Goal: Task Accomplishment & Management: Use online tool/utility

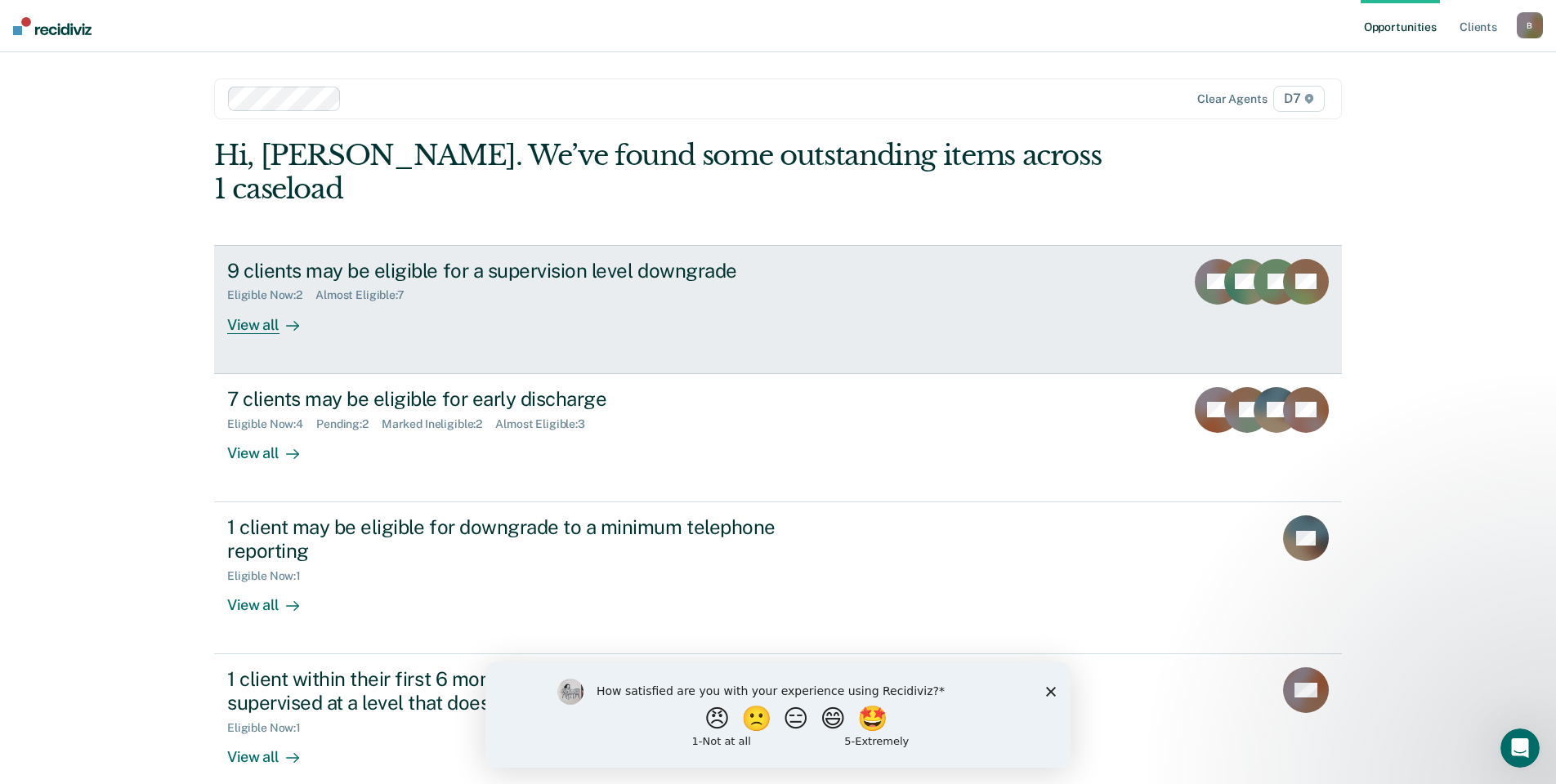
click at [275, 302] on div "View all" at bounding box center [273, 318] width 92 height 32
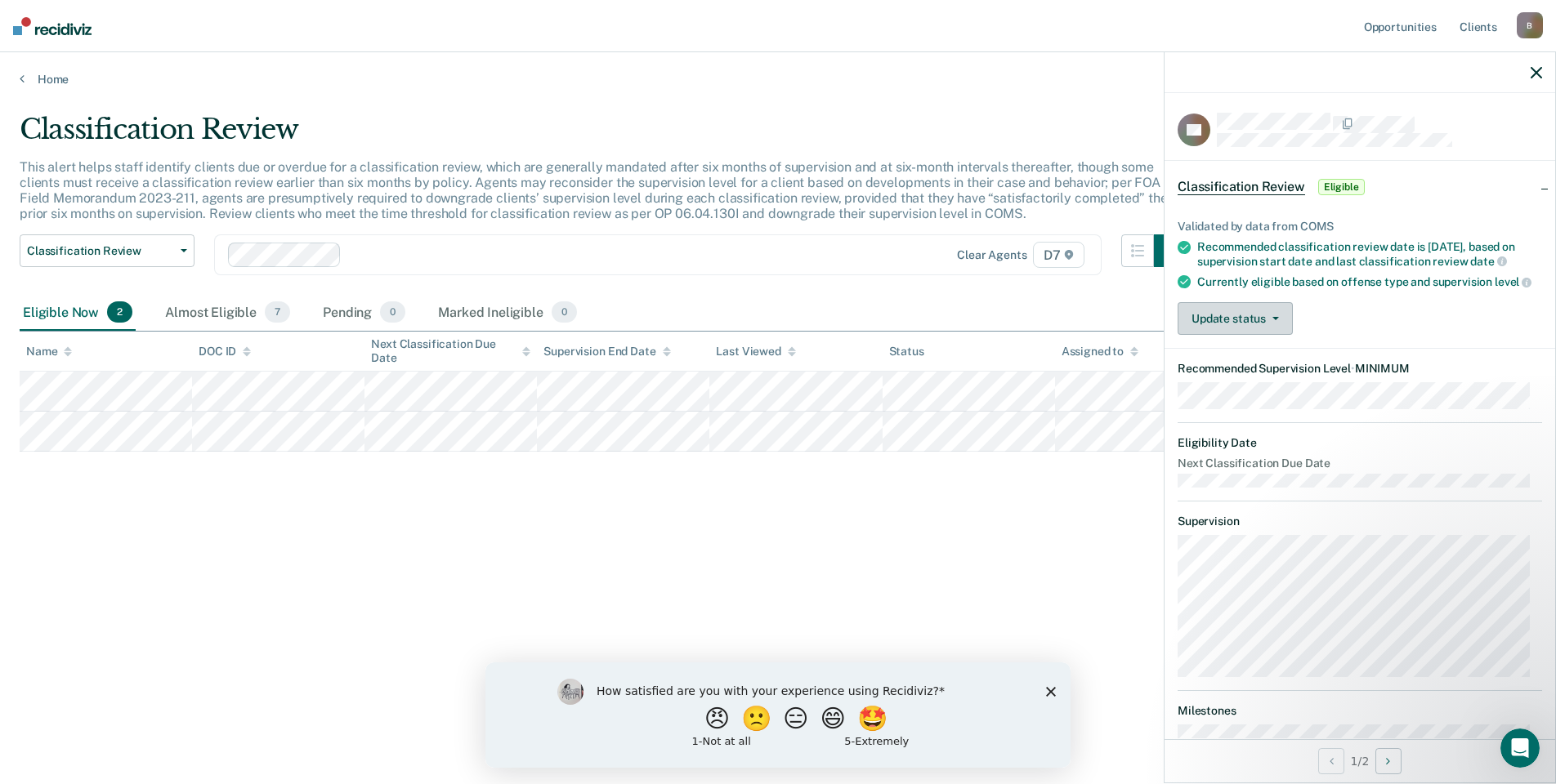
click at [1234, 335] on button "Update status" at bounding box center [1234, 318] width 115 height 33
click at [1242, 397] on button "Mark Ineligible" at bounding box center [1256, 384] width 158 height 26
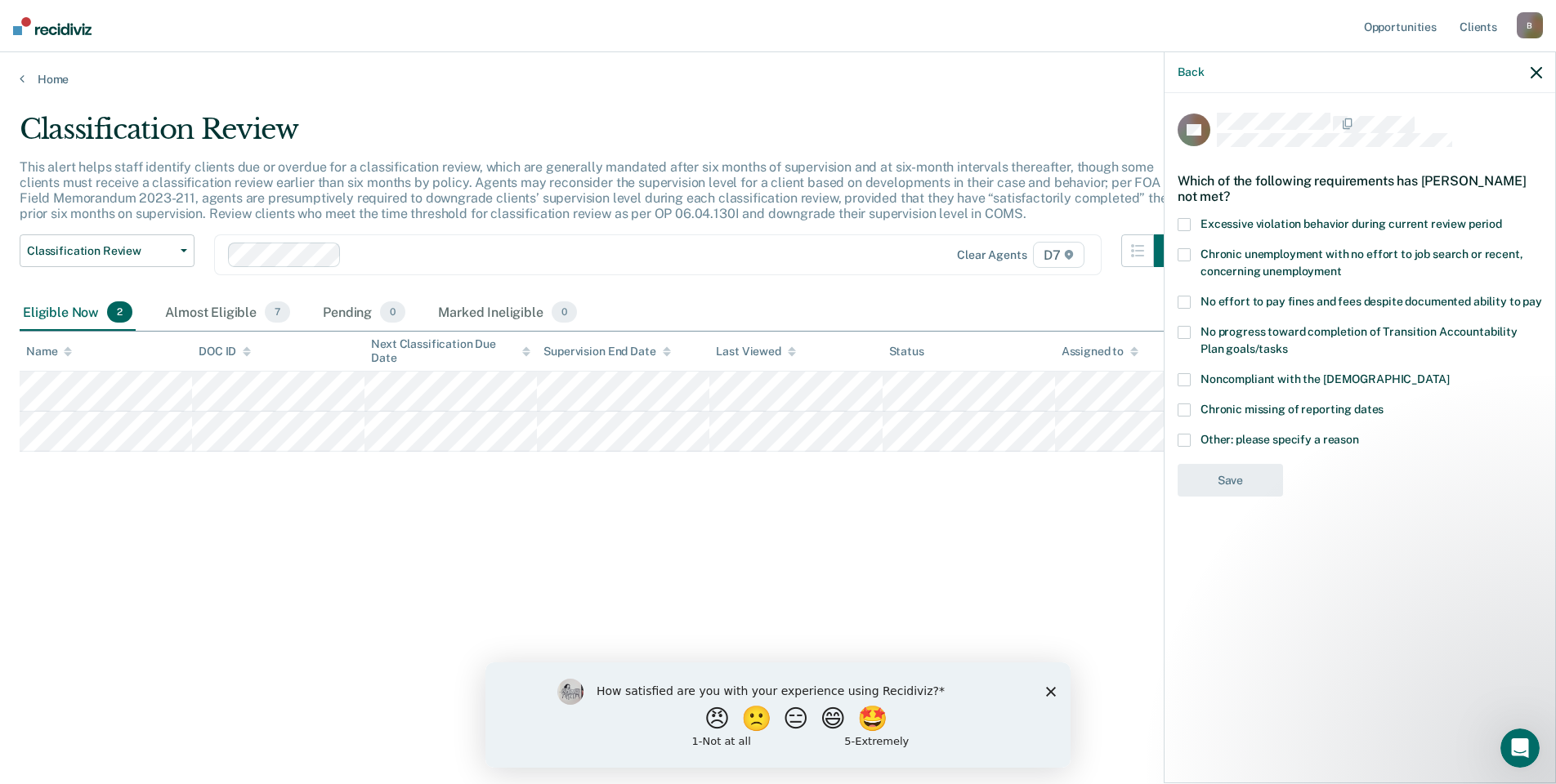
click at [1184, 327] on span at bounding box center [1184, 332] width 13 height 13
click at [1202, 547] on button "Save" at bounding box center [1229, 548] width 106 height 34
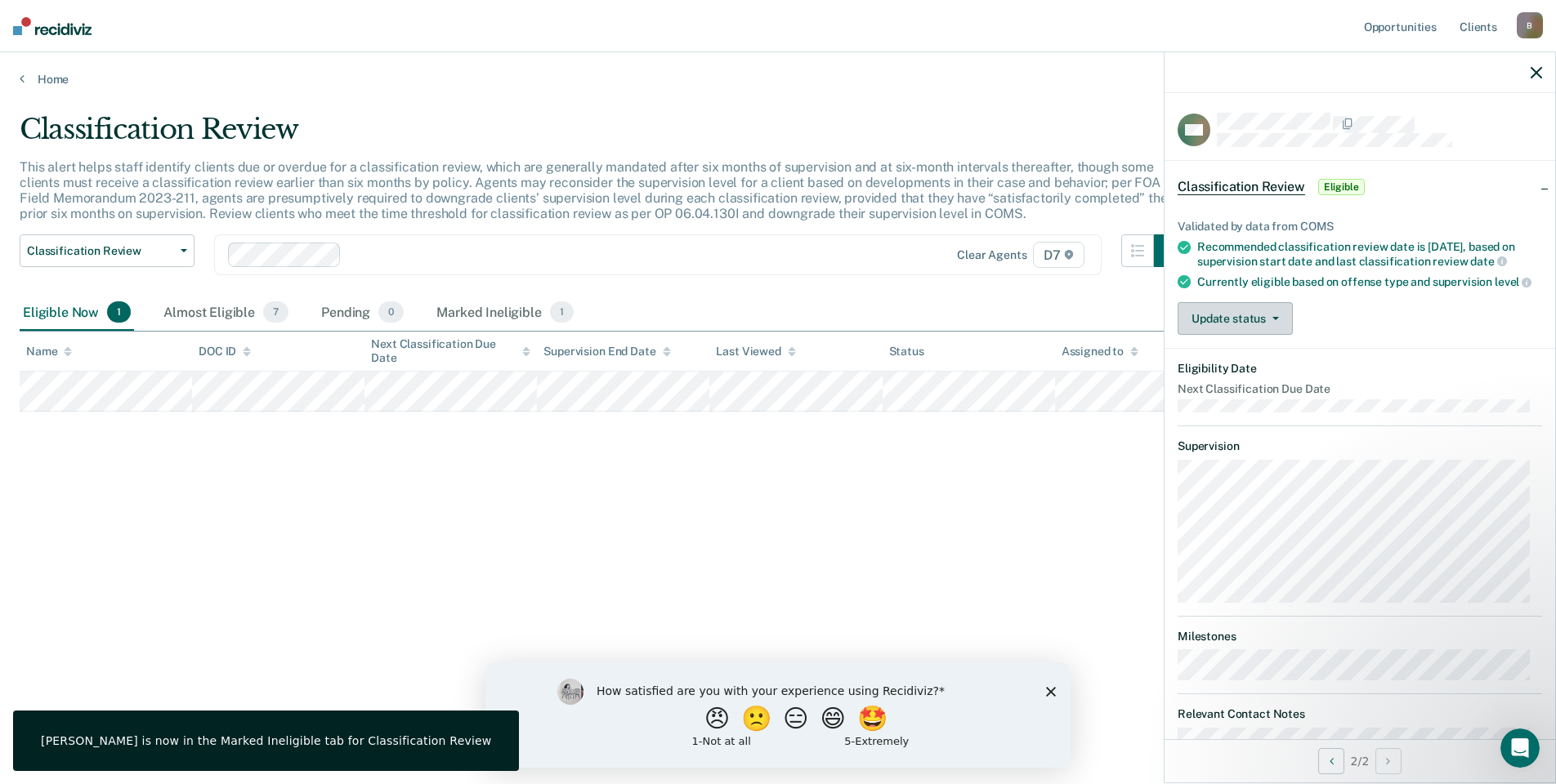
click at [1244, 335] on button "Update status" at bounding box center [1234, 318] width 115 height 33
click at [1254, 370] on button "[PERSON_NAME]" at bounding box center [1256, 358] width 158 height 26
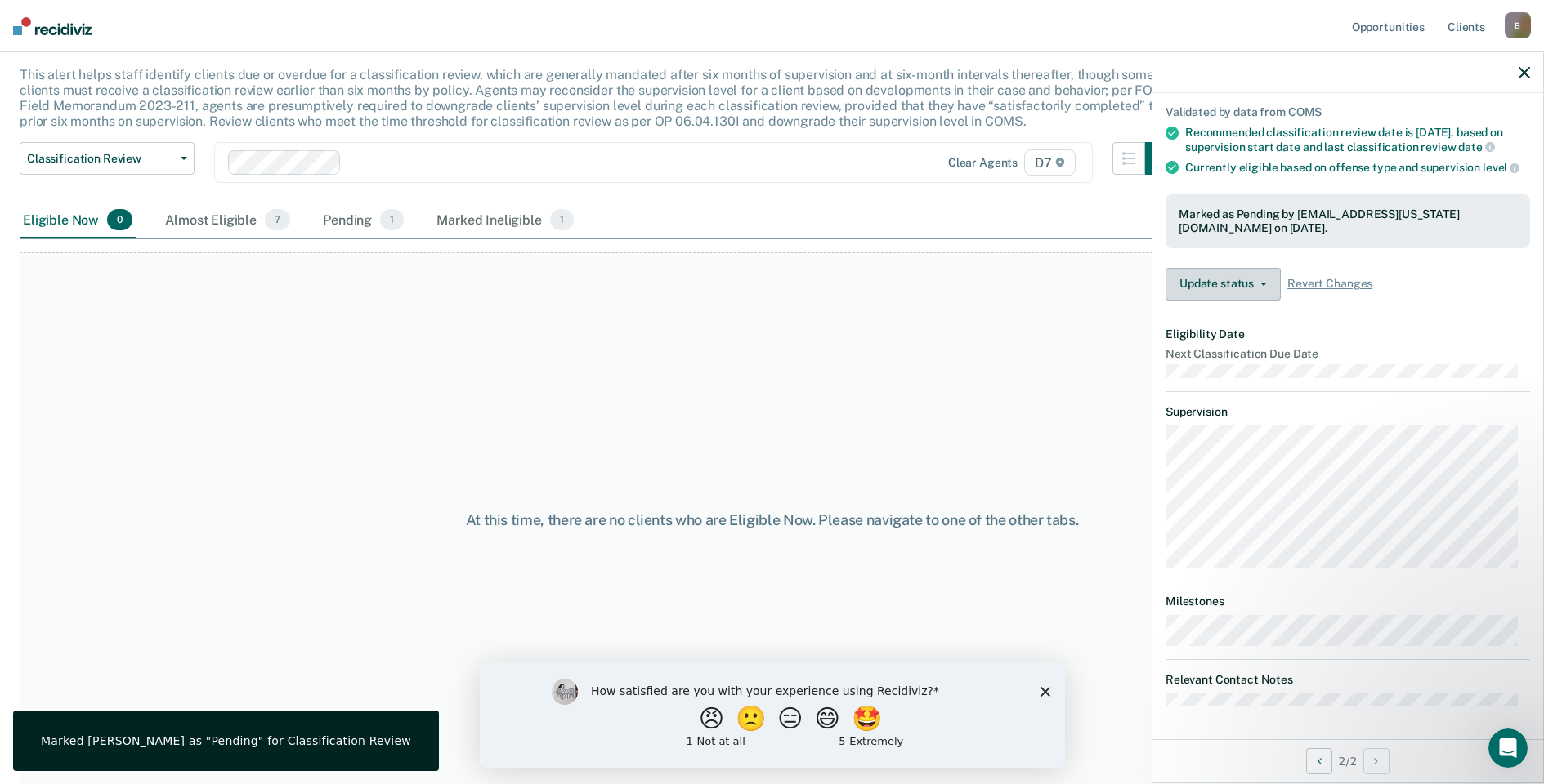
scroll to position [96, 0]
click at [1520, 80] on div at bounding box center [1347, 73] width 390 height 41
click at [1524, 74] on icon "button" at bounding box center [1524, 73] width 11 height 11
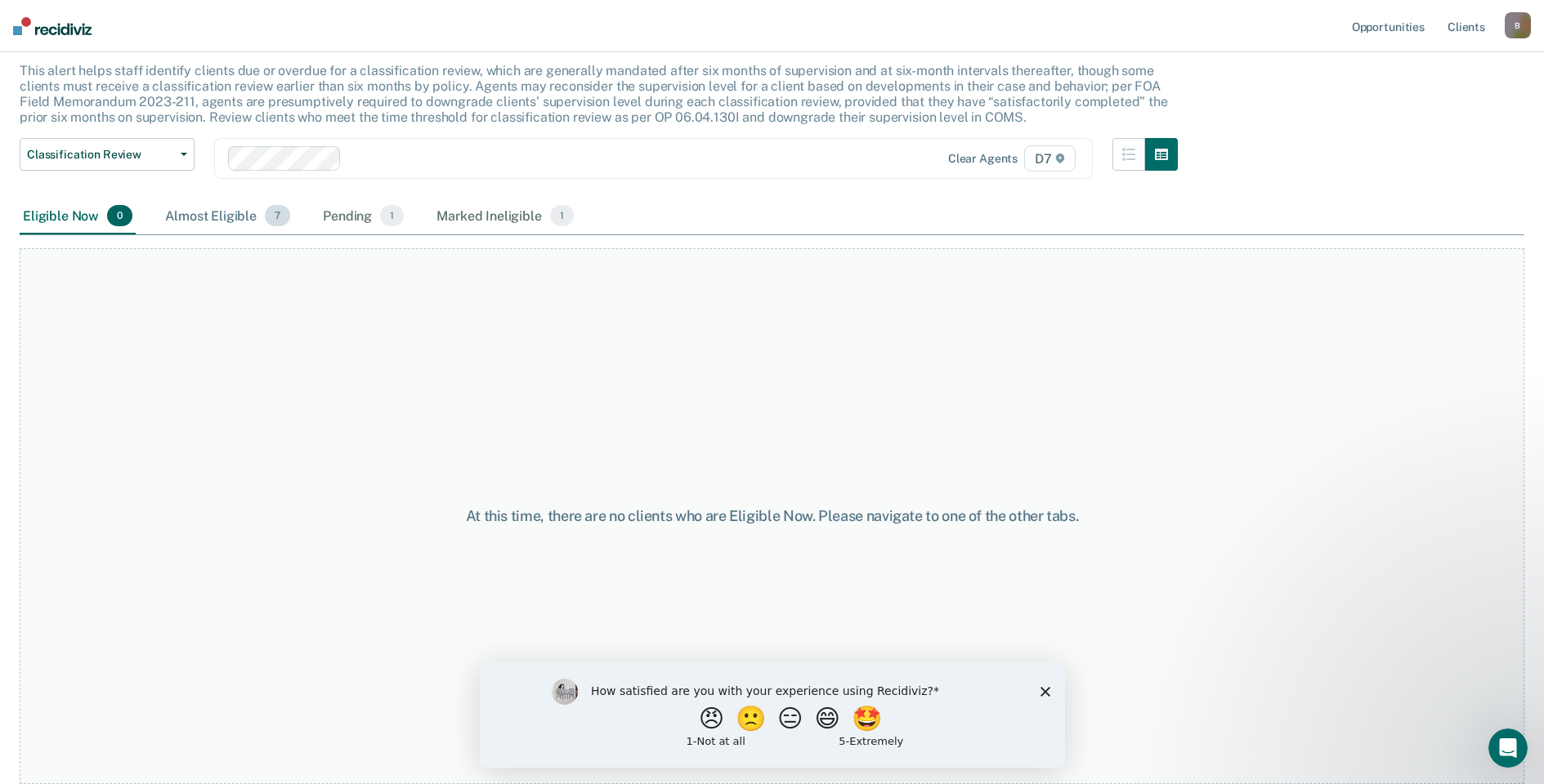
click at [237, 216] on div "Almost Eligible 7" at bounding box center [227, 216] width 132 height 36
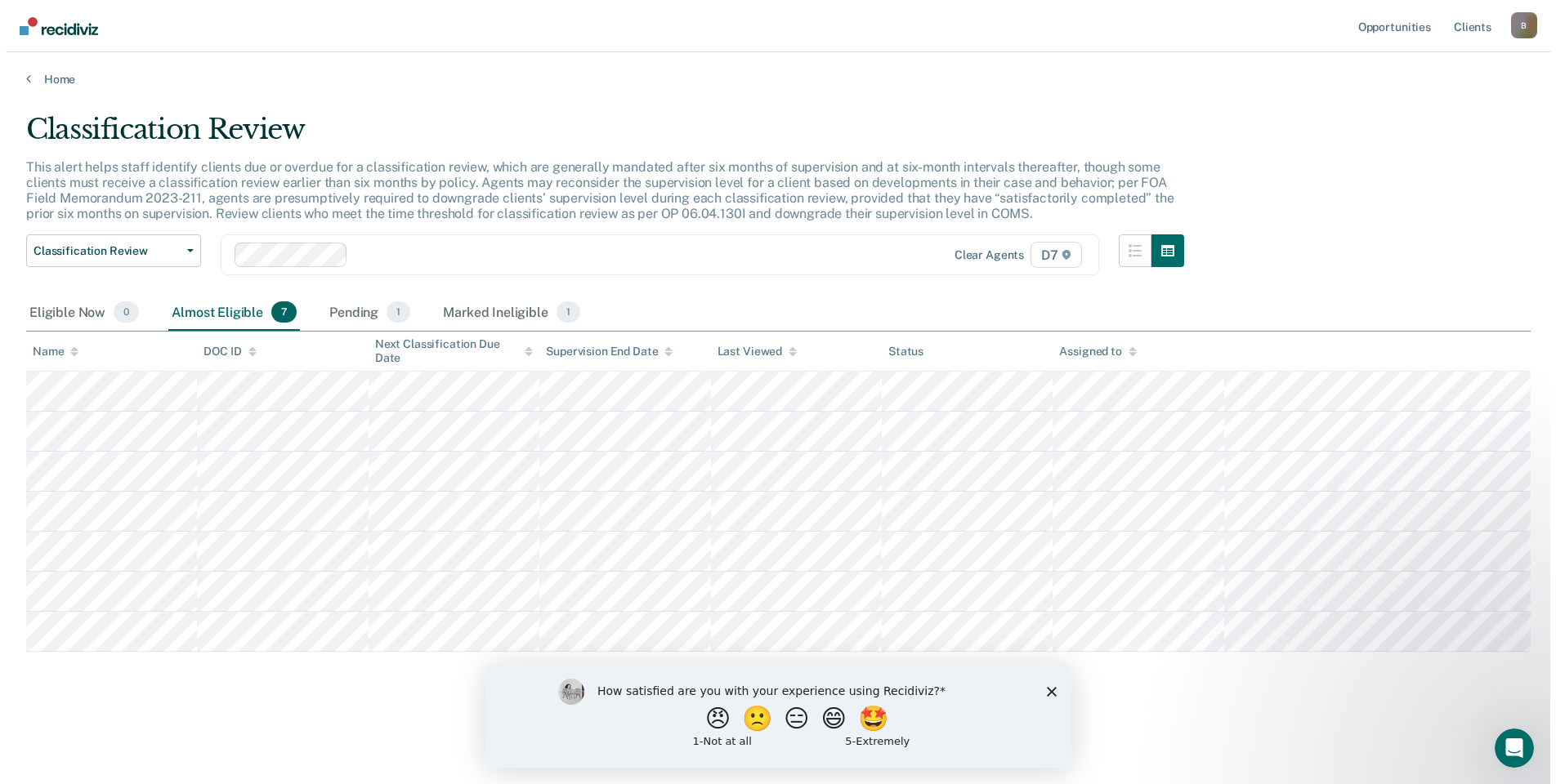
scroll to position [0, 0]
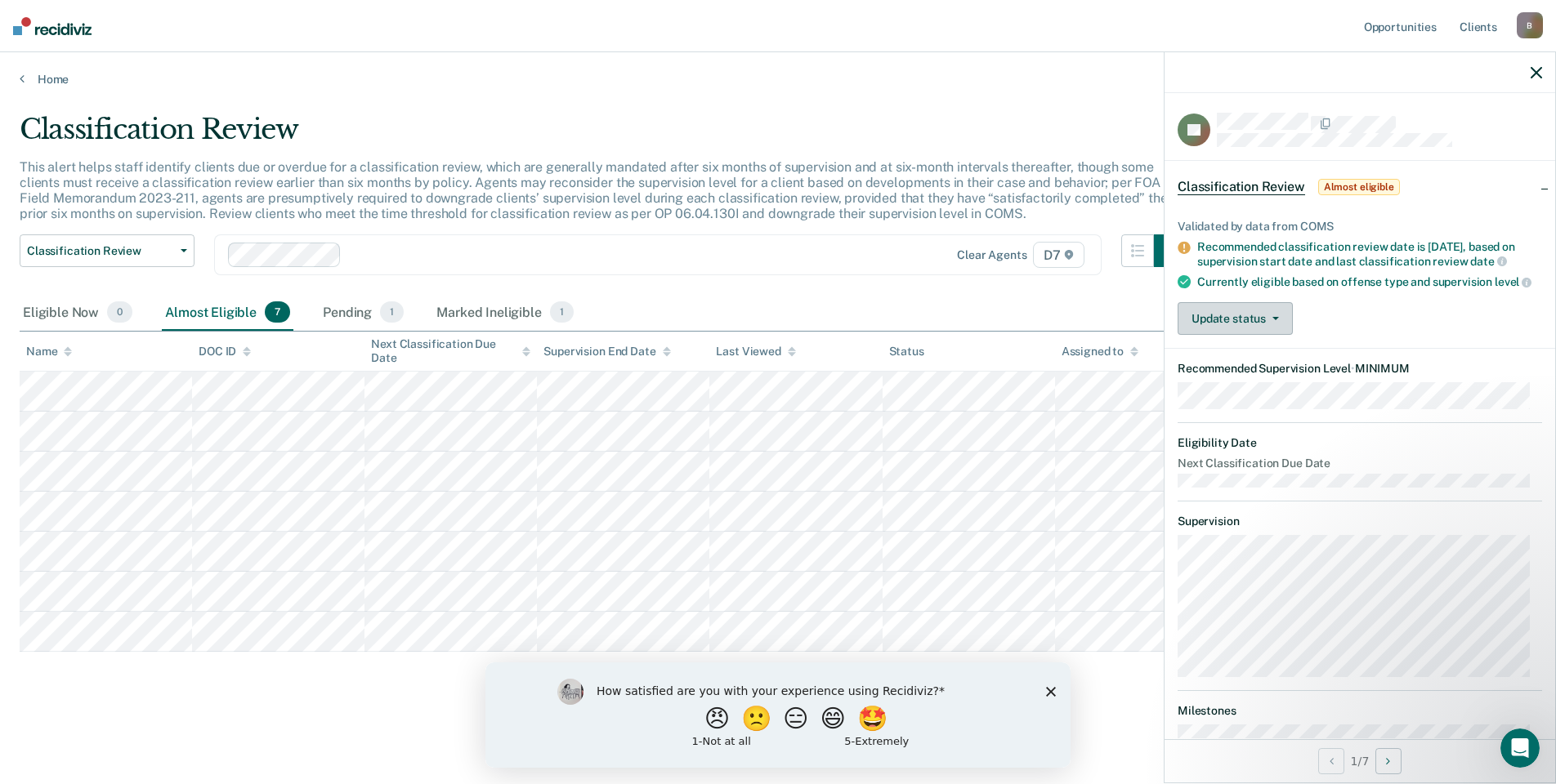
click at [1268, 335] on button "Update status" at bounding box center [1234, 318] width 115 height 33
click at [1245, 397] on button "Mark Ineligible" at bounding box center [1256, 384] width 158 height 26
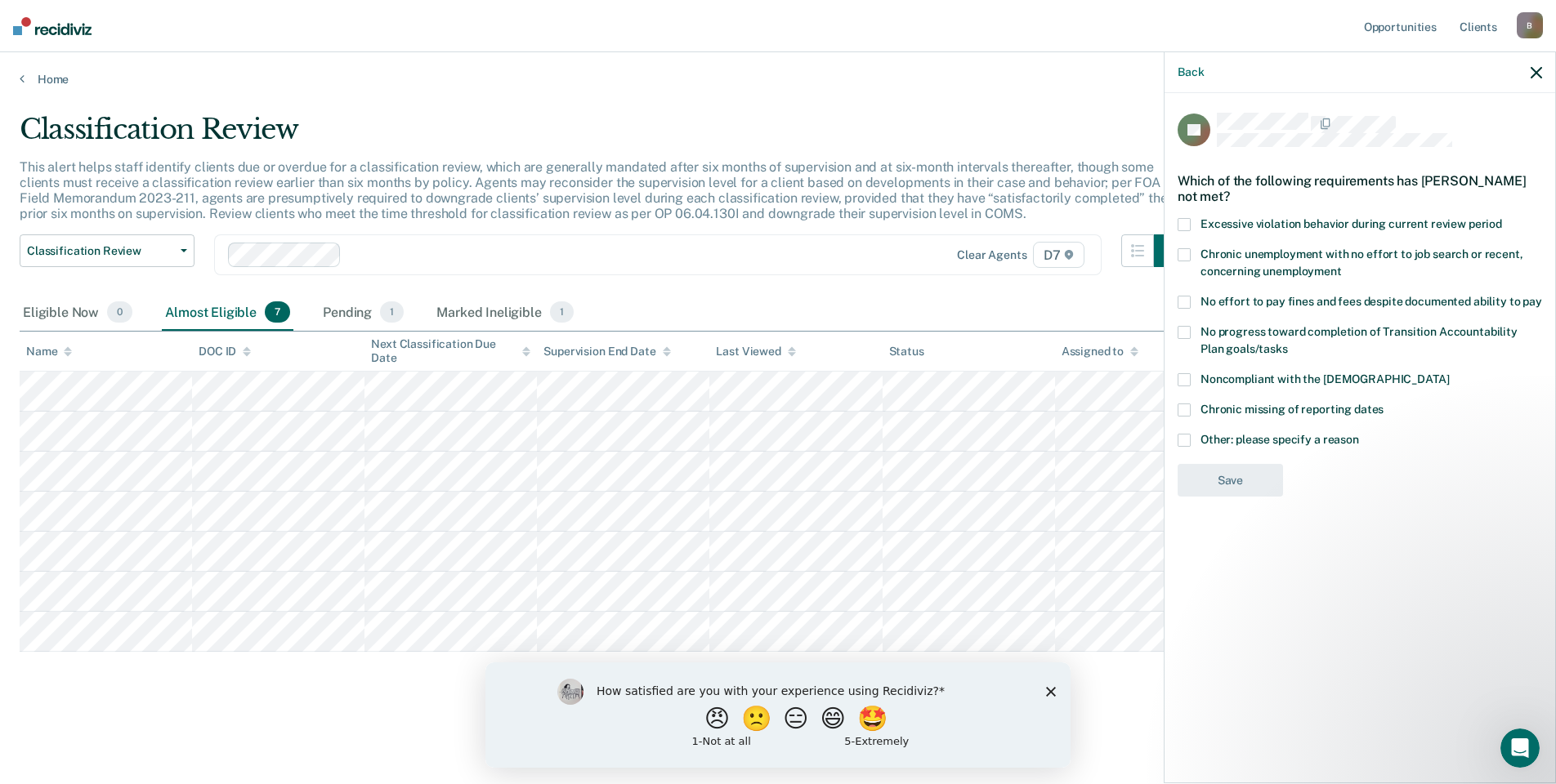
click at [1196, 341] on label "No progress toward completion of Transition Accountability Plan goals/tasks" at bounding box center [1359, 342] width 364 height 35
click at [1255, 540] on button "Save" at bounding box center [1229, 548] width 106 height 34
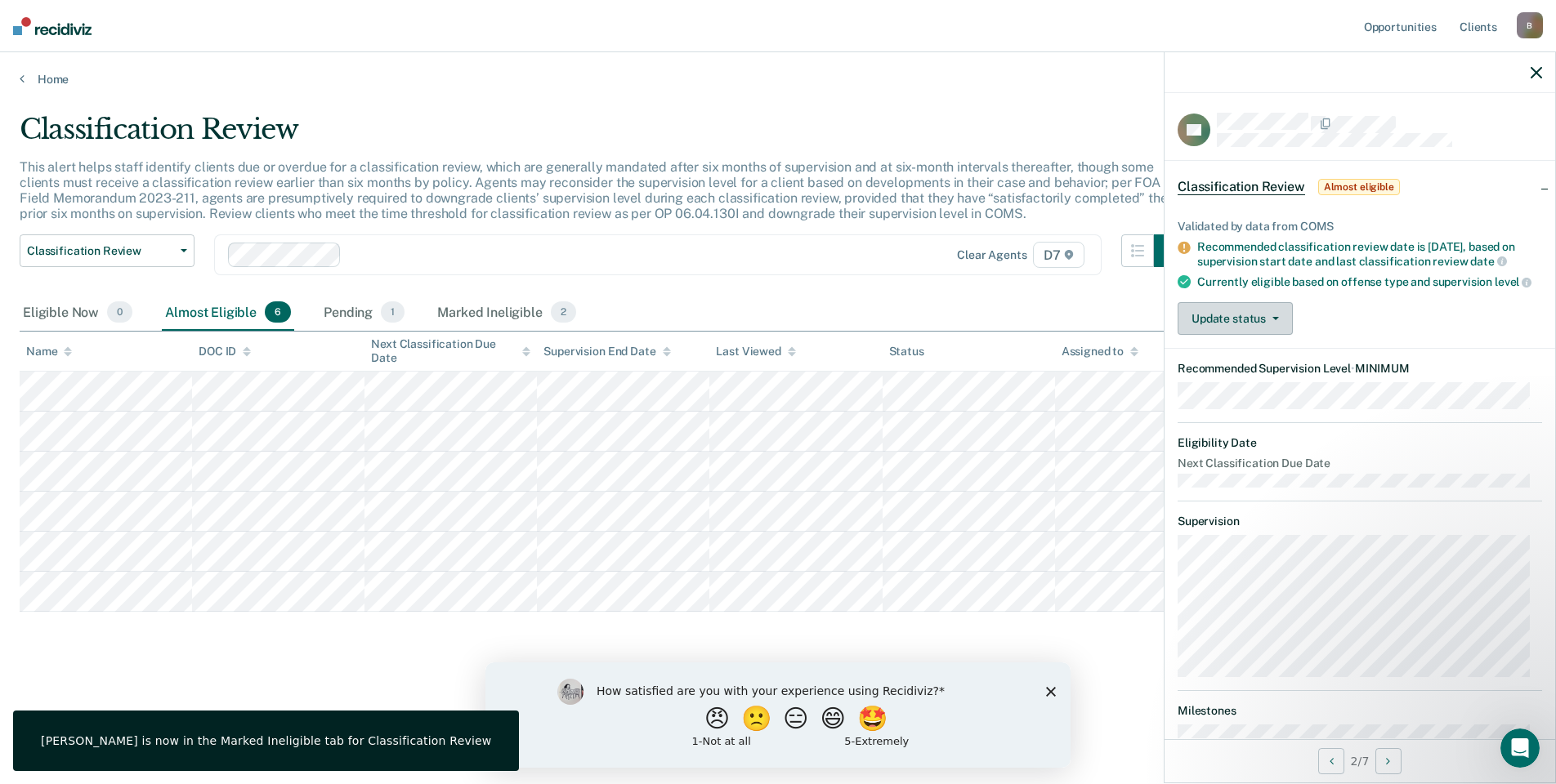
click at [1210, 323] on button "Update status" at bounding box center [1234, 318] width 115 height 33
click at [1243, 370] on button "[PERSON_NAME]" at bounding box center [1256, 358] width 158 height 26
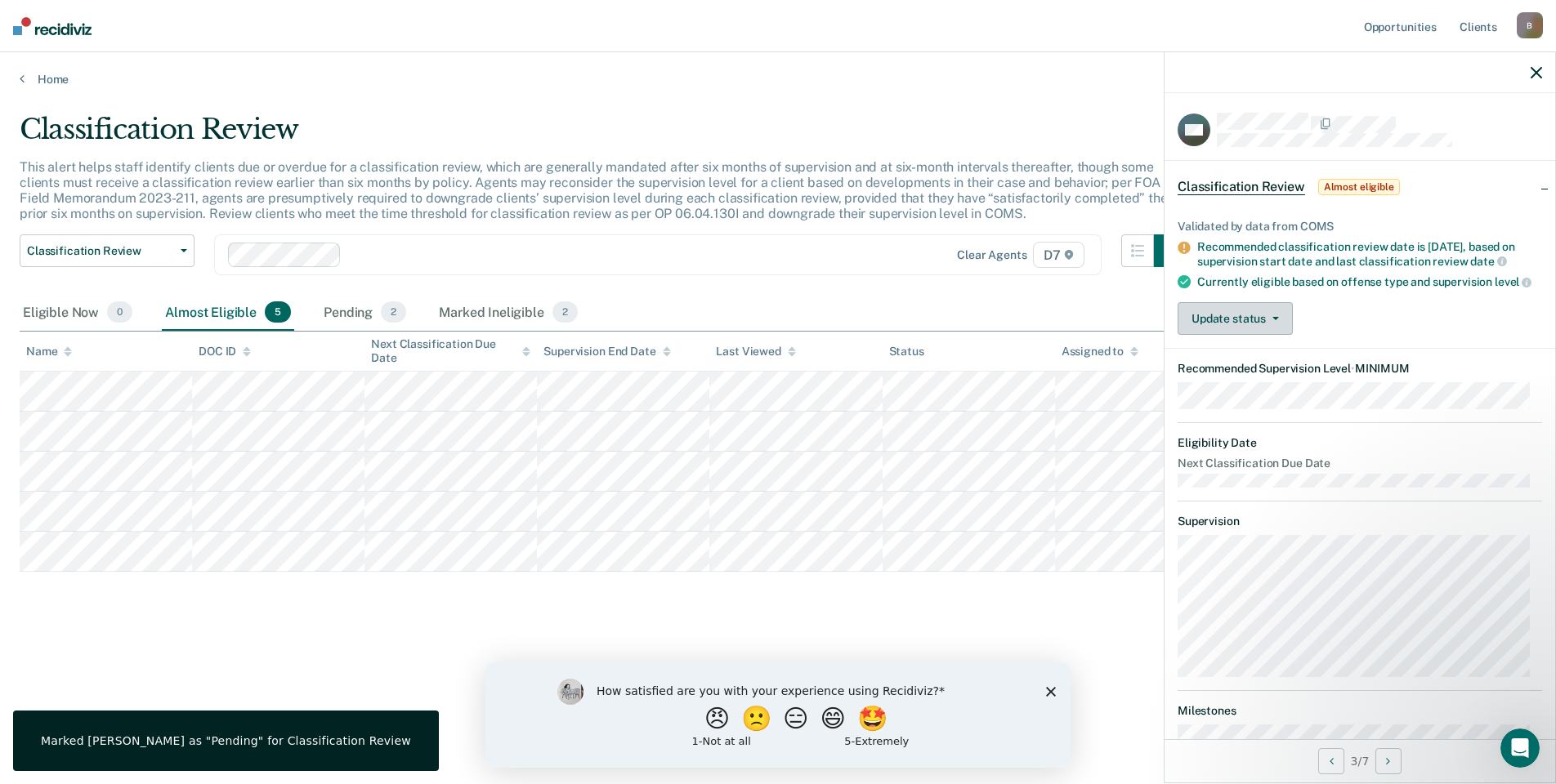
click at [1248, 318] on button "Update status" at bounding box center [1234, 318] width 115 height 33
click at [1258, 366] on button "[PERSON_NAME]" at bounding box center [1256, 358] width 158 height 26
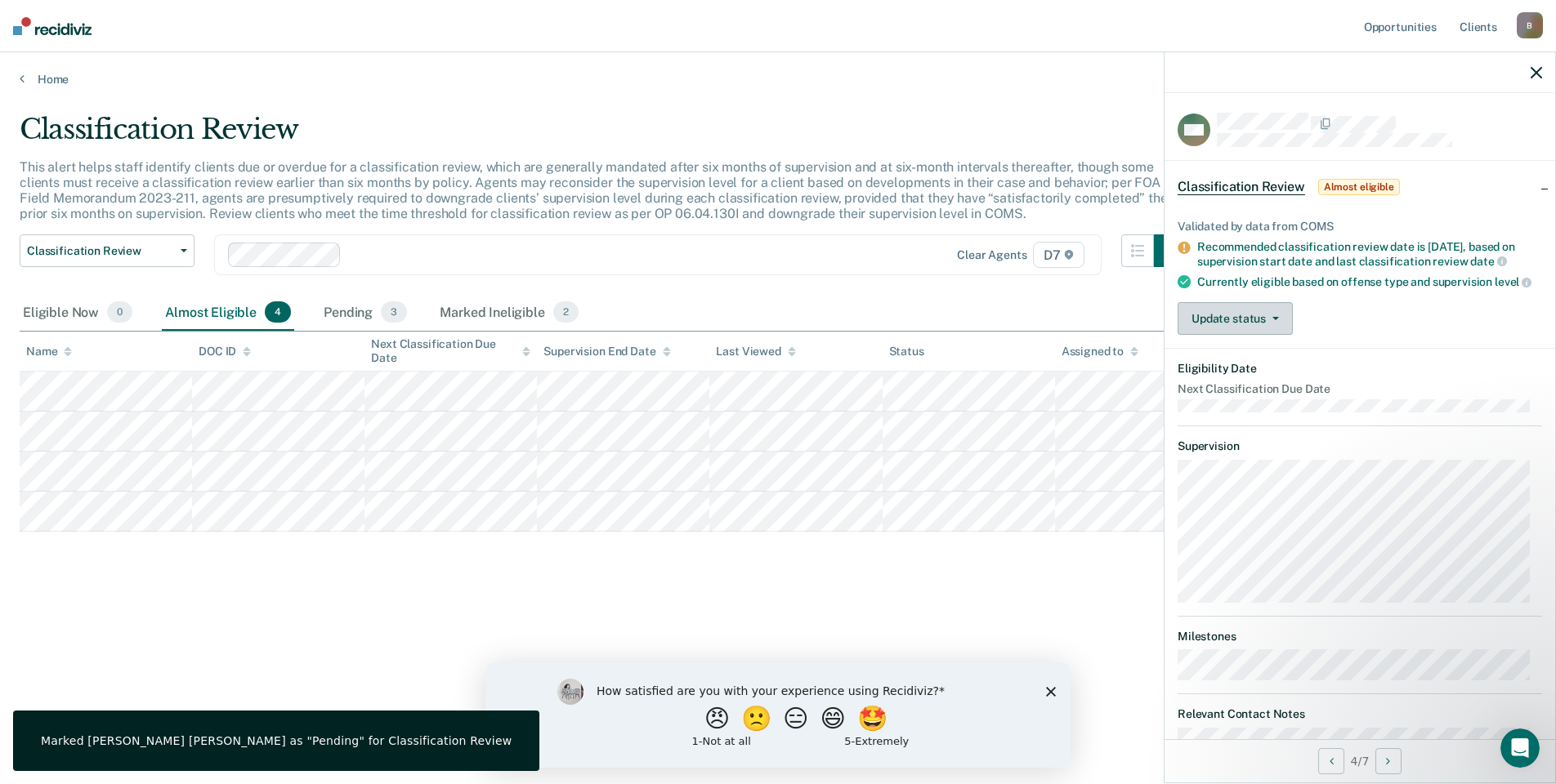
click at [1224, 322] on button "Update status" at bounding box center [1234, 318] width 115 height 33
click at [1218, 370] on button "[PERSON_NAME]" at bounding box center [1256, 358] width 158 height 26
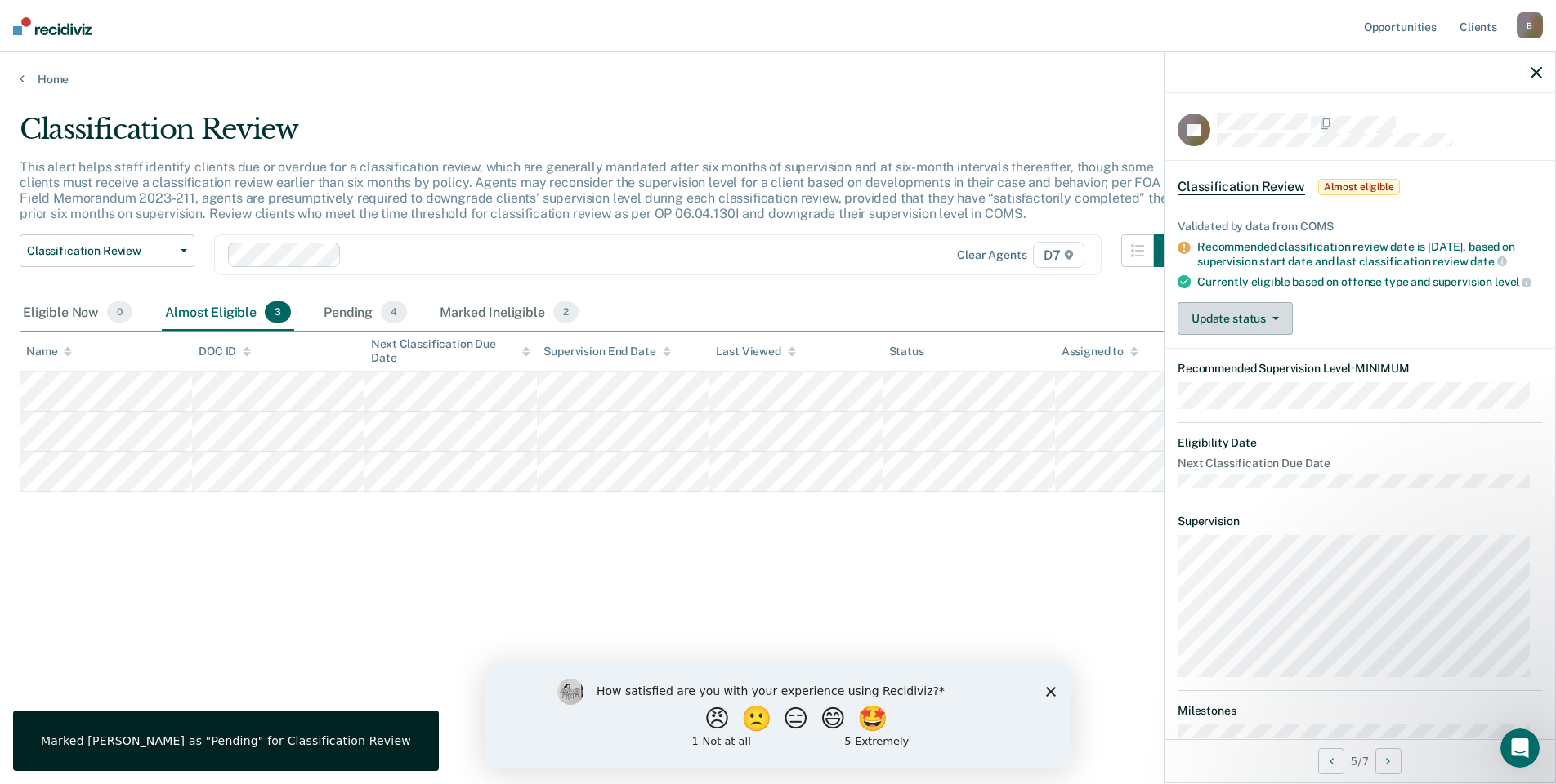
click at [1242, 335] on button "Update status" at bounding box center [1234, 318] width 115 height 33
click at [1243, 387] on button "Mark Ineligible" at bounding box center [1256, 384] width 158 height 26
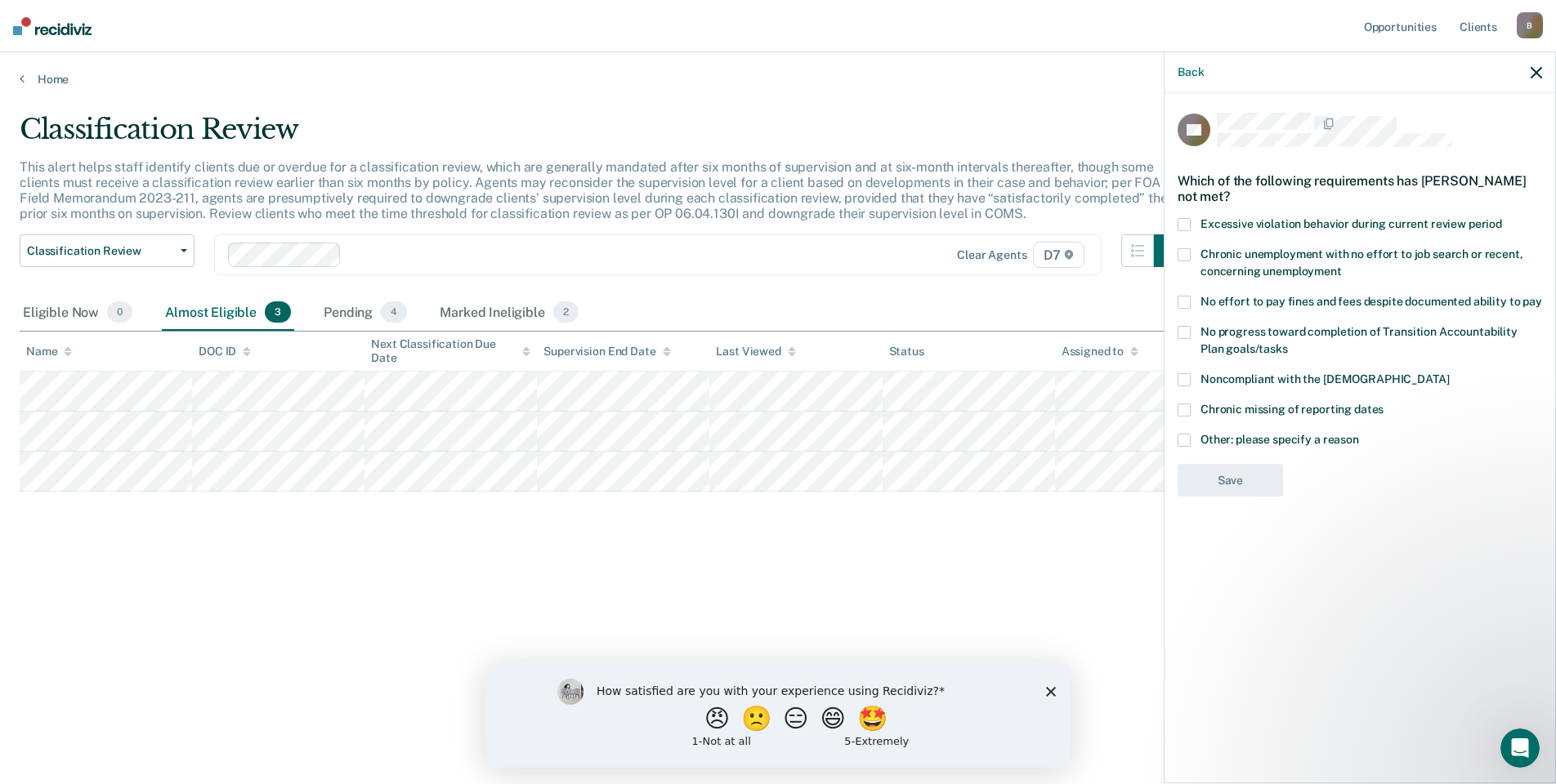
click at [1219, 433] on span "Other: please specify a reason" at bounding box center [1279, 440] width 158 height 13
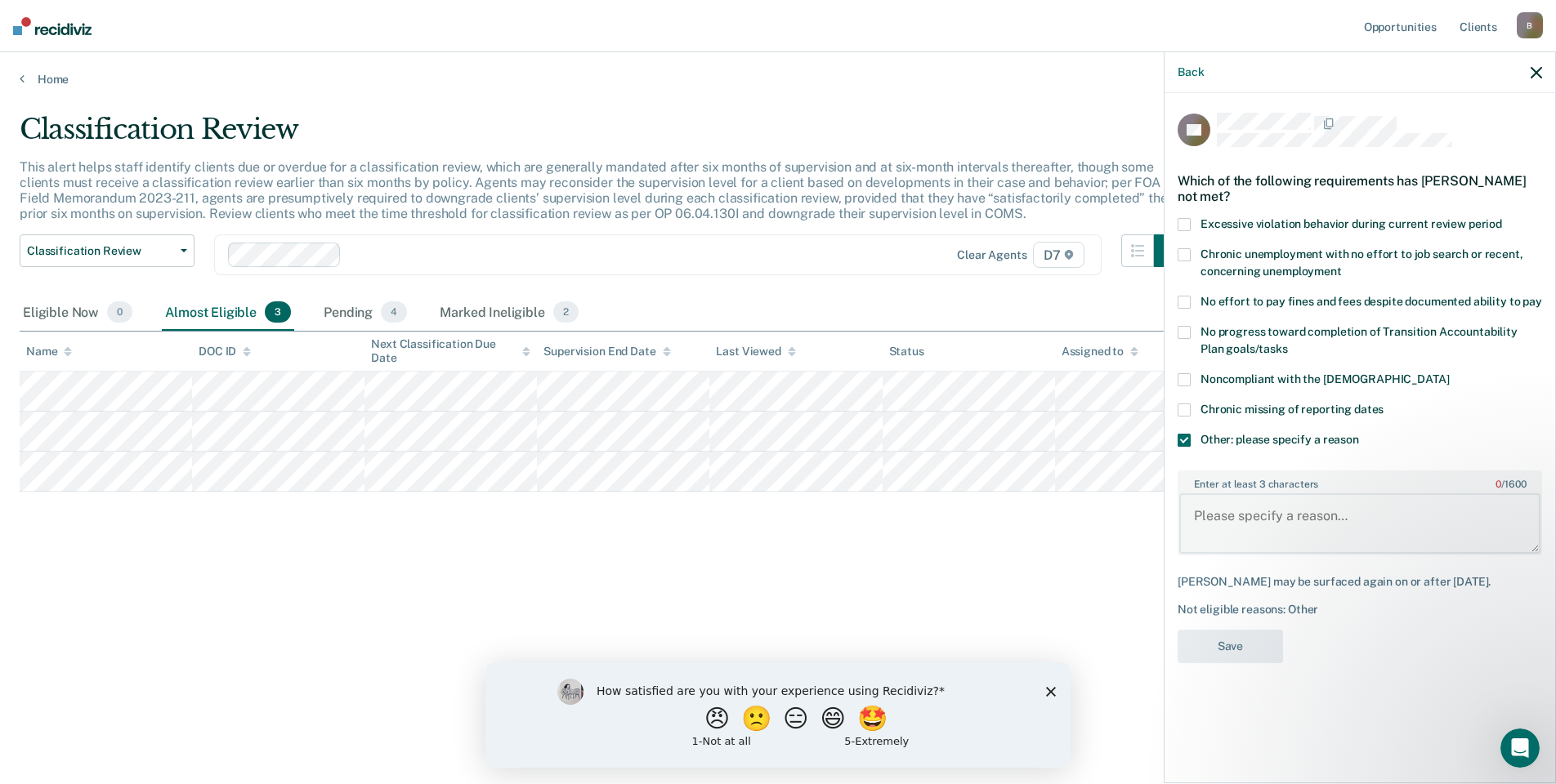
click at [1260, 536] on textarea "Enter at least 3 characters 0 / 1600" at bounding box center [1360, 523] width 361 height 61
type textarea "Conviction of Agg stalking"
click at [1258, 635] on button "Save" at bounding box center [1229, 646] width 106 height 34
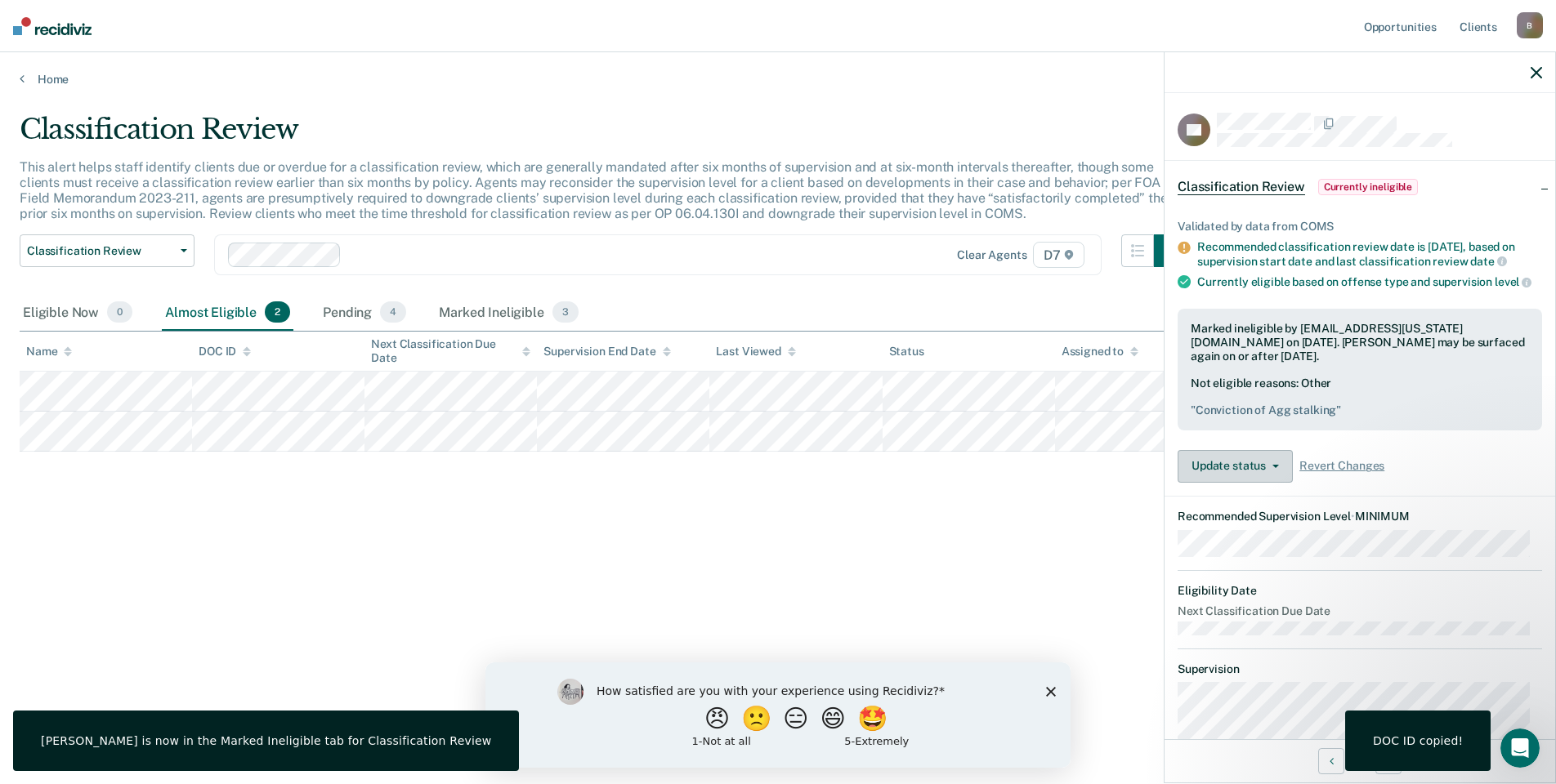
click at [1266, 483] on button "Update status" at bounding box center [1234, 466] width 115 height 33
drag, startPoint x: 1253, startPoint y: 549, endPoint x: 1331, endPoint y: 608, distance: 97.8
click at [1331, 608] on article "DD Classification Review Currently ineligible Validated by data from COMS Recom…" at bounding box center [1359, 530] width 364 height 835
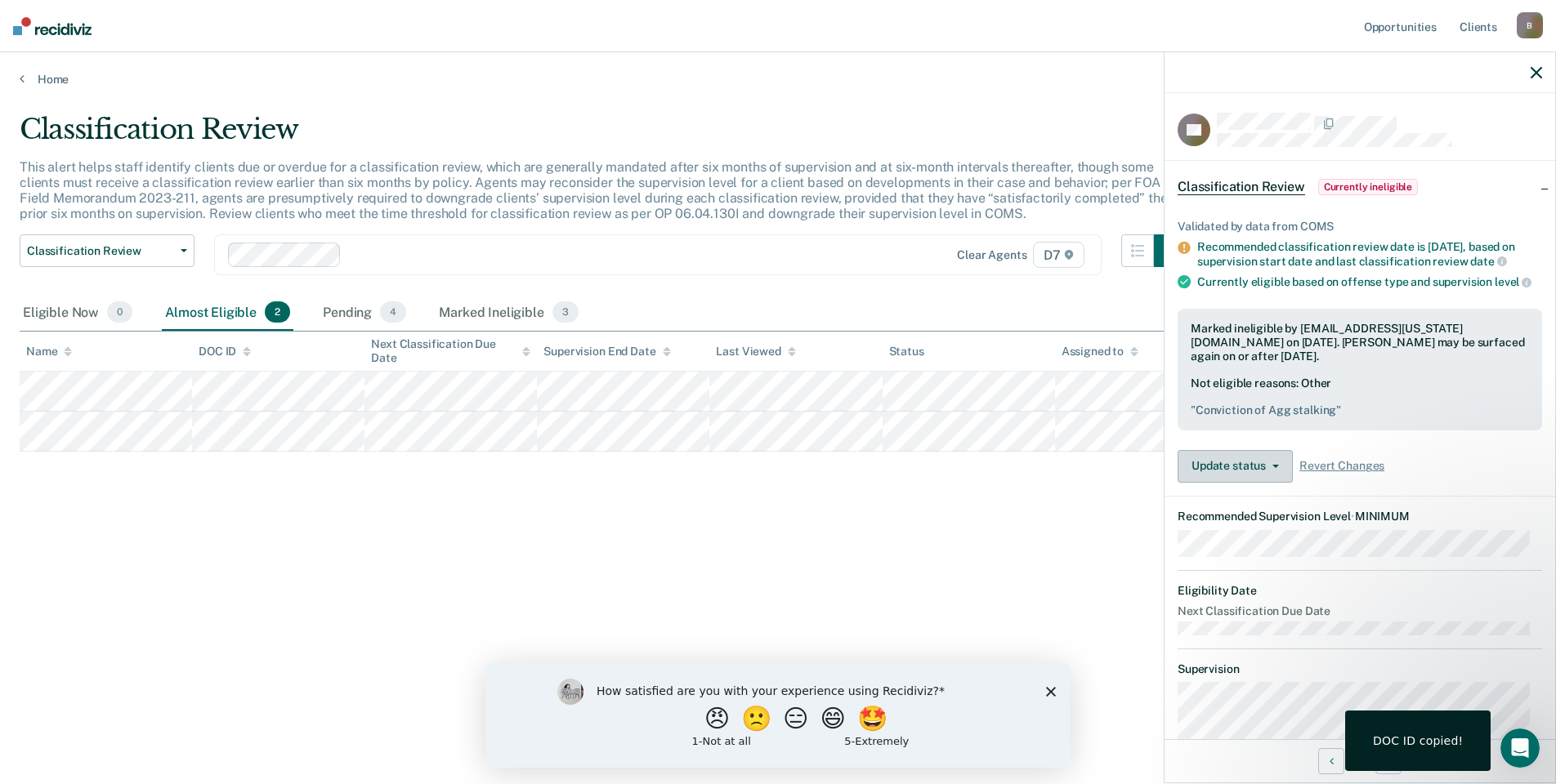
click at [1265, 480] on button "Update status" at bounding box center [1234, 466] width 115 height 33
click at [1274, 544] on button "Update Ineligibility" at bounding box center [1256, 532] width 158 height 26
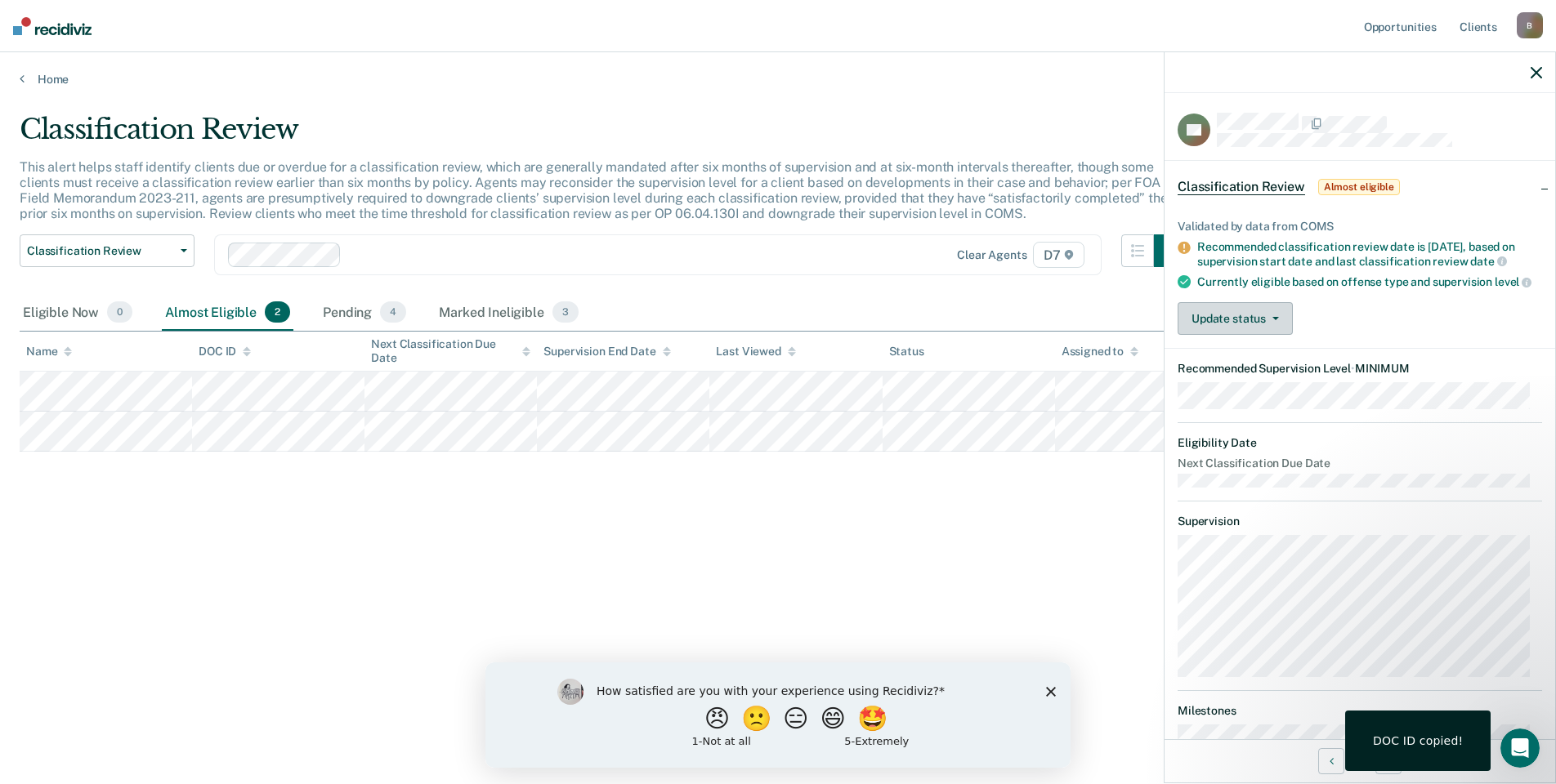
click at [1246, 334] on button "Update status" at bounding box center [1234, 318] width 115 height 33
click at [1272, 397] on button "Mark Ineligible" at bounding box center [1256, 384] width 158 height 26
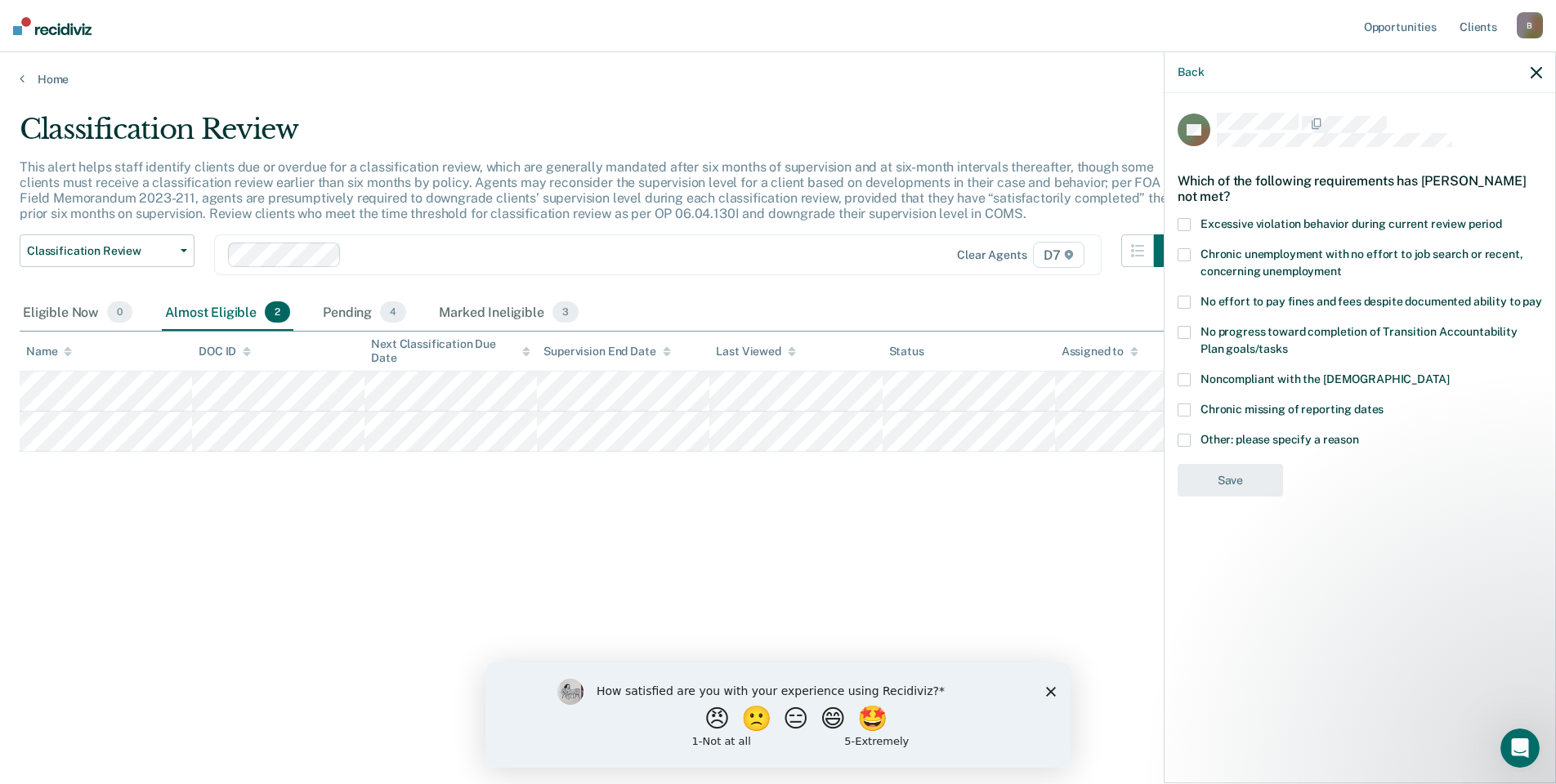
click at [1235, 339] on label "No progress toward completion of Transition Accountability Plan goals/tasks" at bounding box center [1359, 342] width 364 height 35
click at [1236, 544] on button "Save" at bounding box center [1229, 548] width 106 height 34
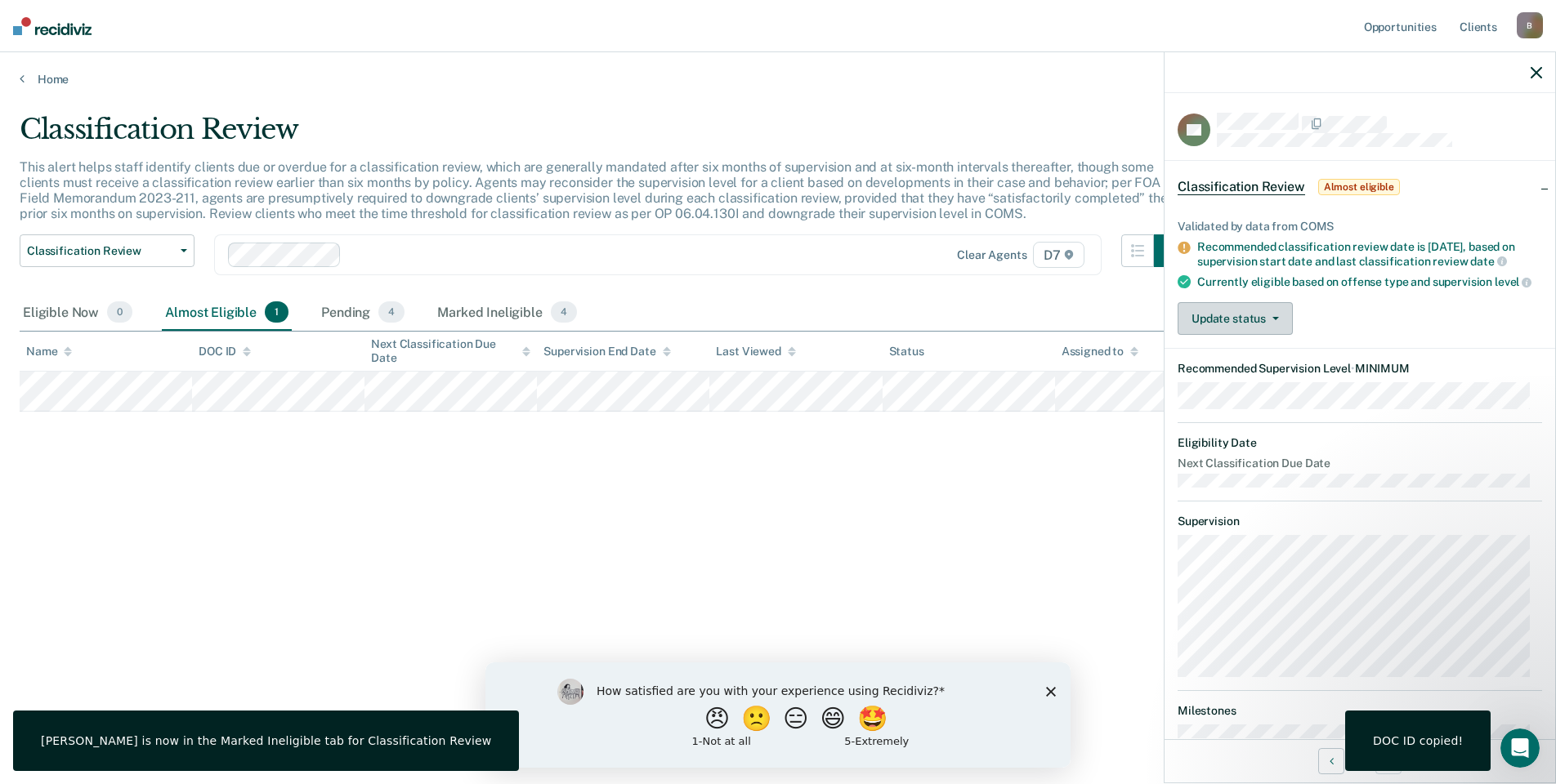
click at [1266, 320] on span "button" at bounding box center [1272, 318] width 13 height 3
click at [1239, 397] on button "Mark Ineligible" at bounding box center [1256, 384] width 158 height 26
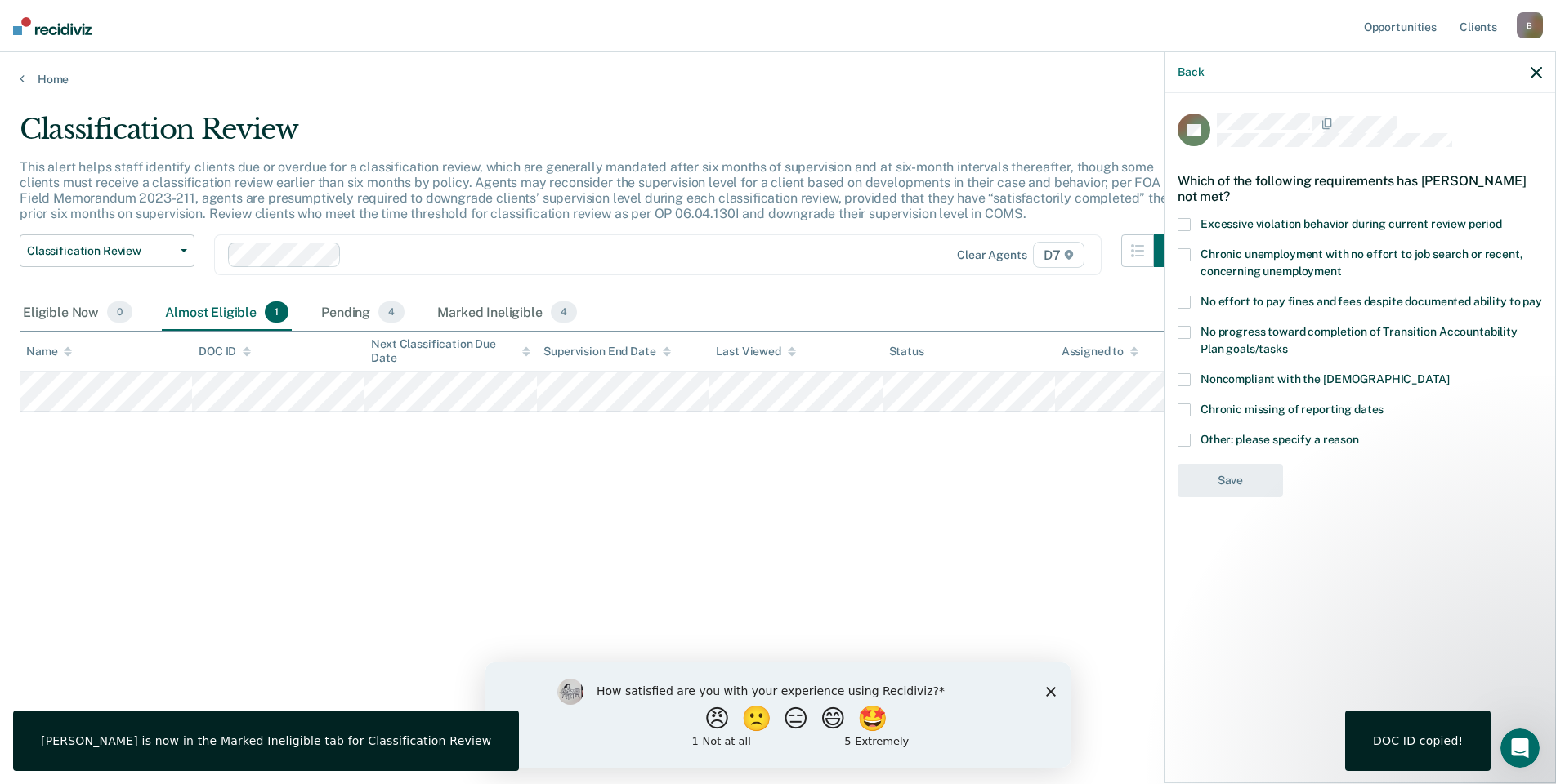
click at [1185, 439] on span at bounding box center [1184, 441] width 13 height 13
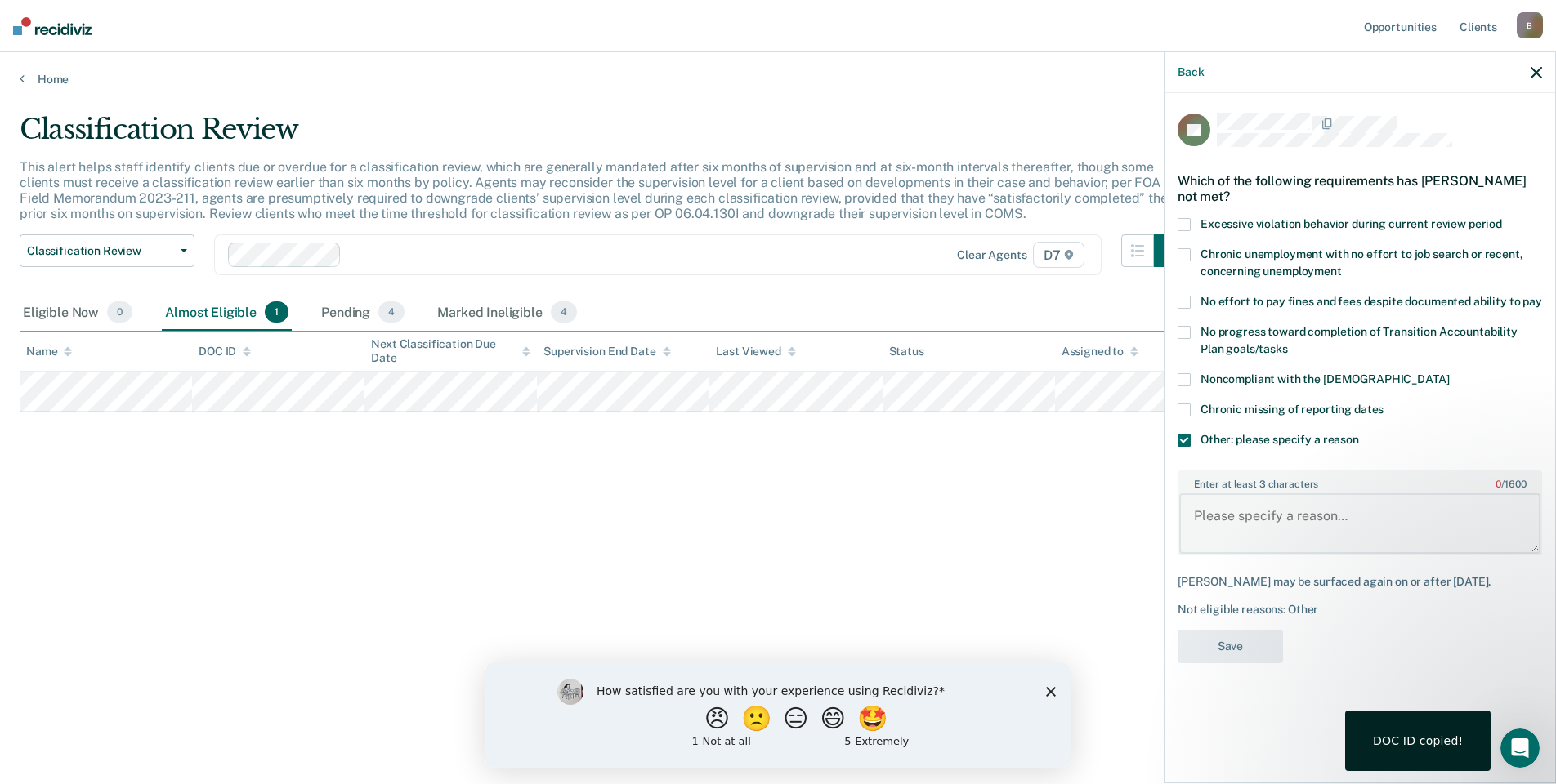
click at [1248, 516] on textarea "Enter at least 3 characters 0 / 1600" at bounding box center [1360, 523] width 361 height 61
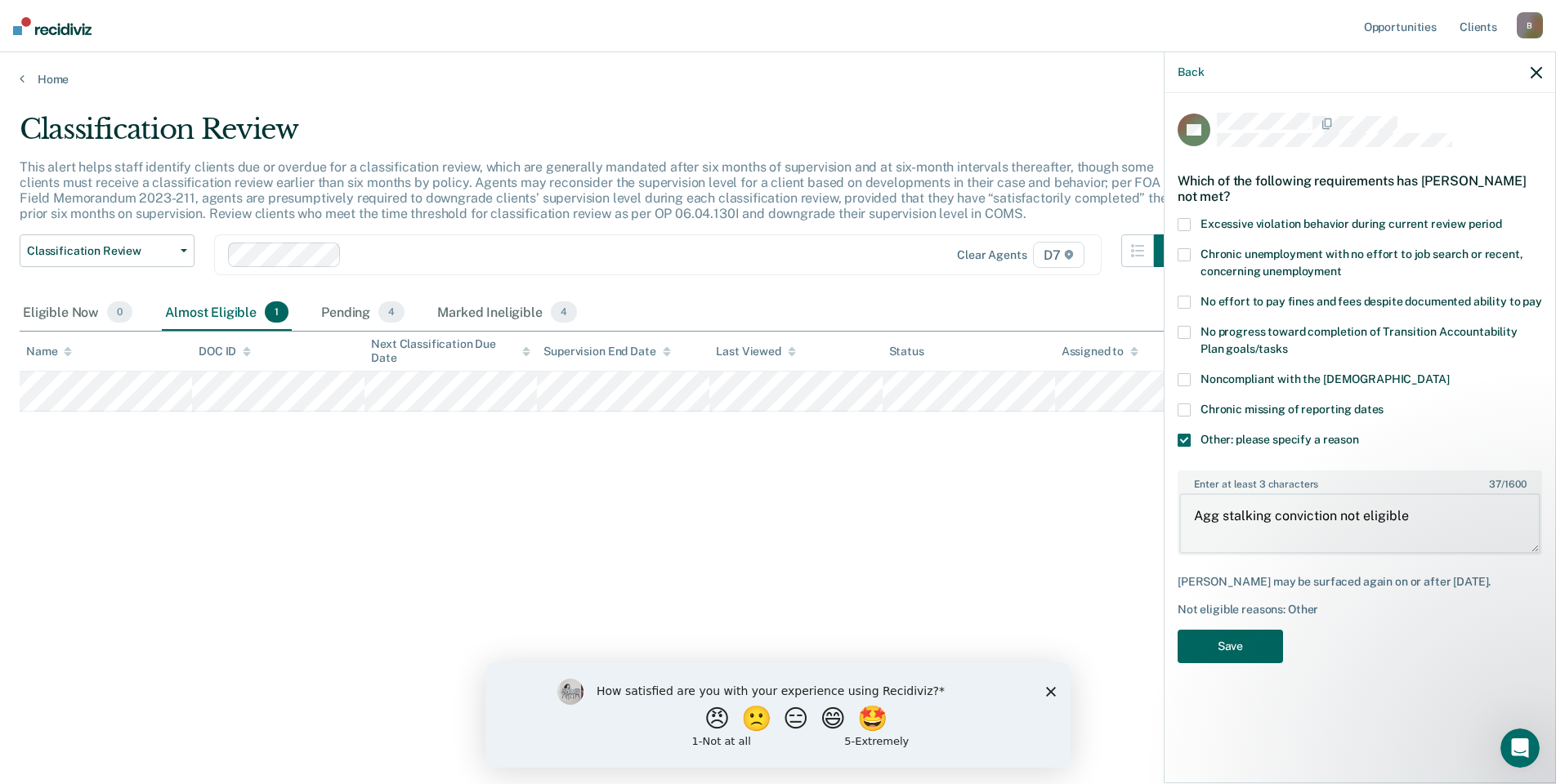
type textarea "Agg stalking conviction not eligible"
click at [1241, 644] on button "Save" at bounding box center [1229, 646] width 106 height 34
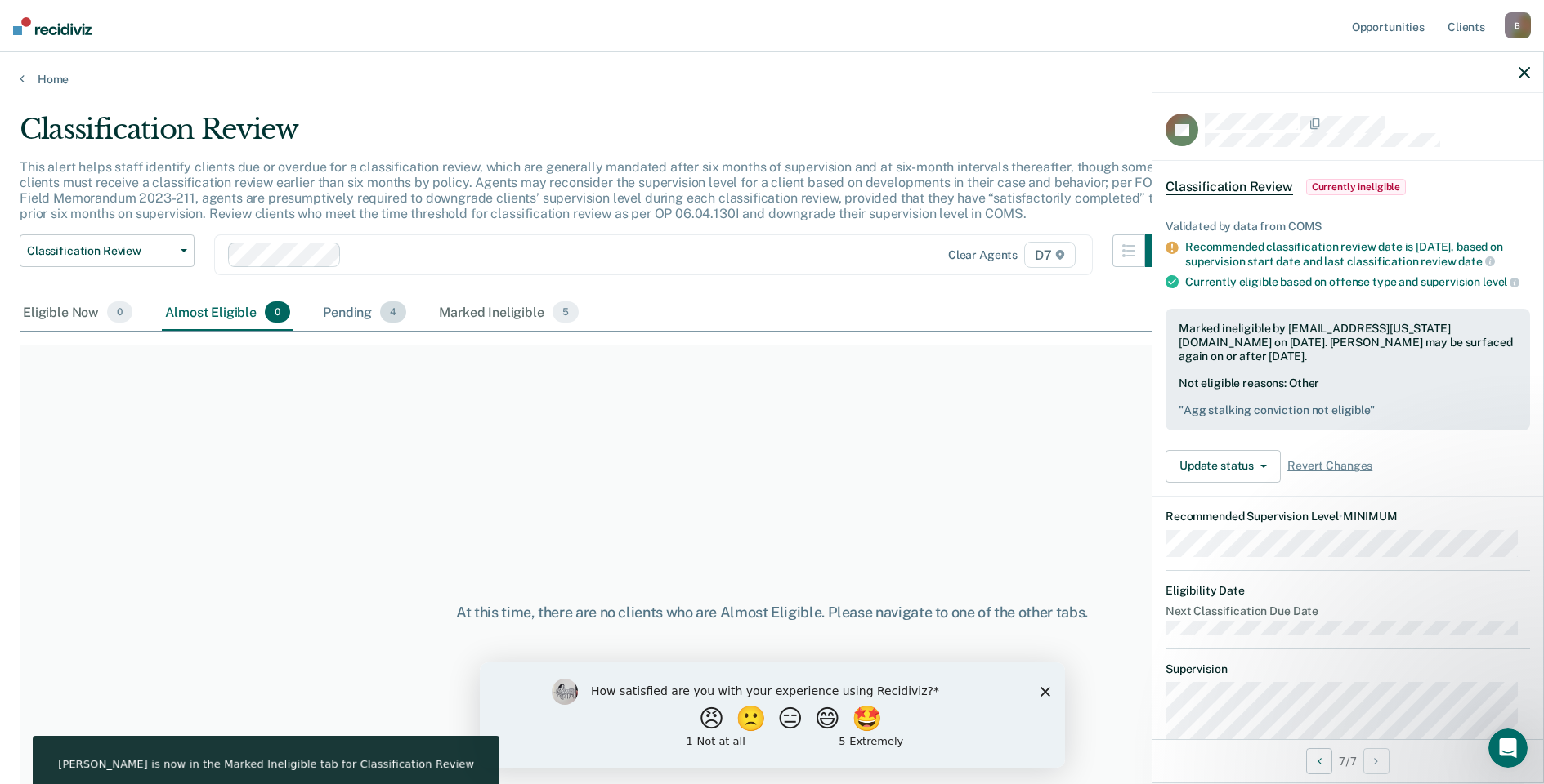
click at [379, 300] on div "Pending 4" at bounding box center [364, 312] width 90 height 36
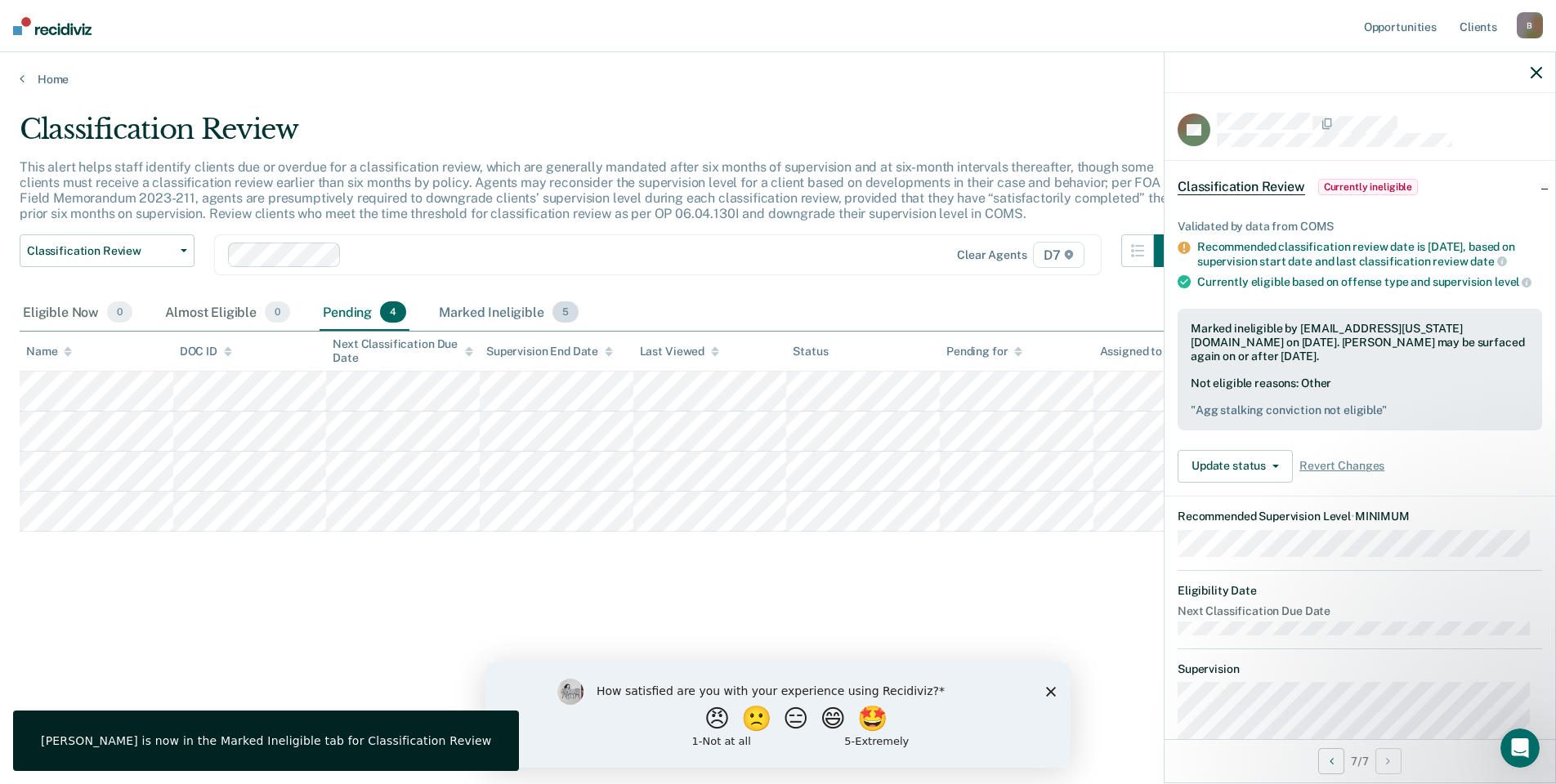
click at [505, 304] on div "Marked Ineligible 5" at bounding box center [508, 312] width 146 height 36
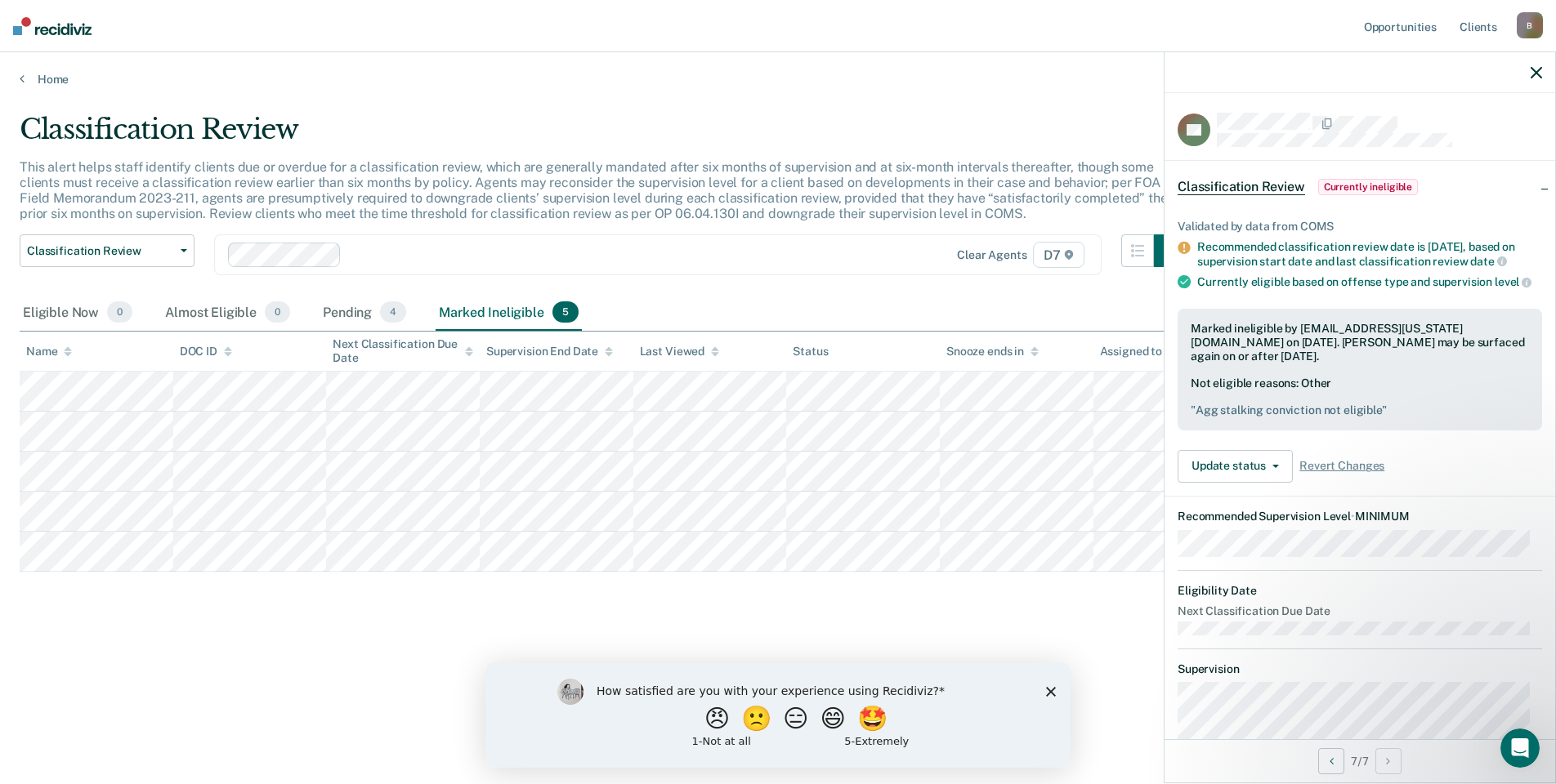
click at [1527, 56] on div at bounding box center [1359, 73] width 390 height 41
